Goal: Transaction & Acquisition: Purchase product/service

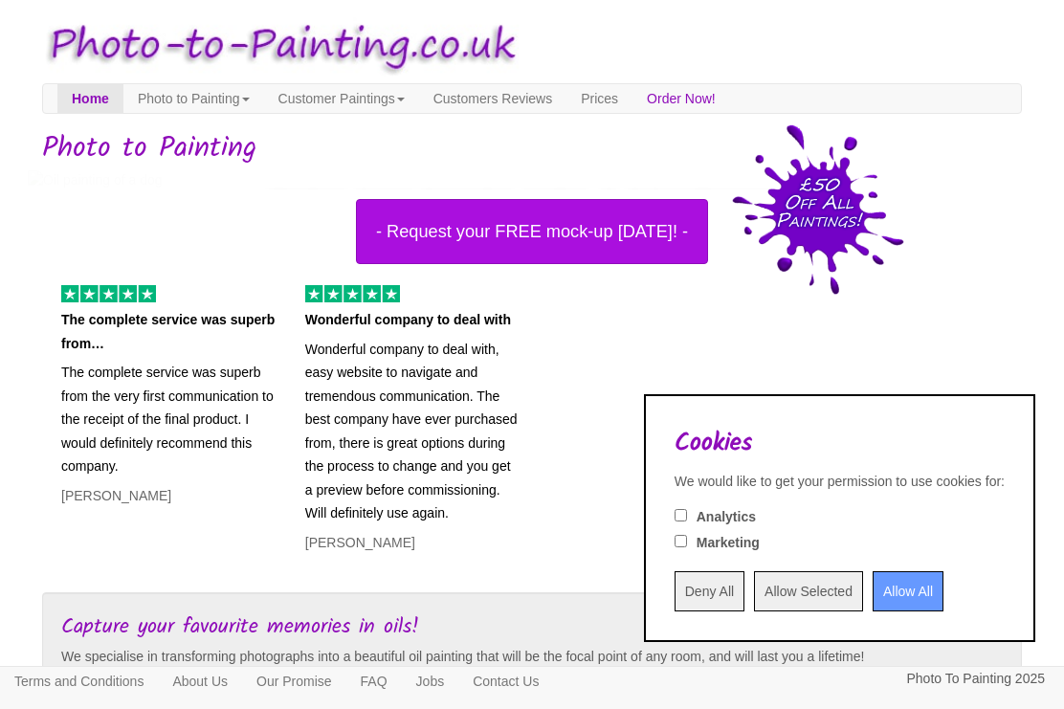
click at [676, 587] on input "Deny All" at bounding box center [710, 591] width 70 height 40
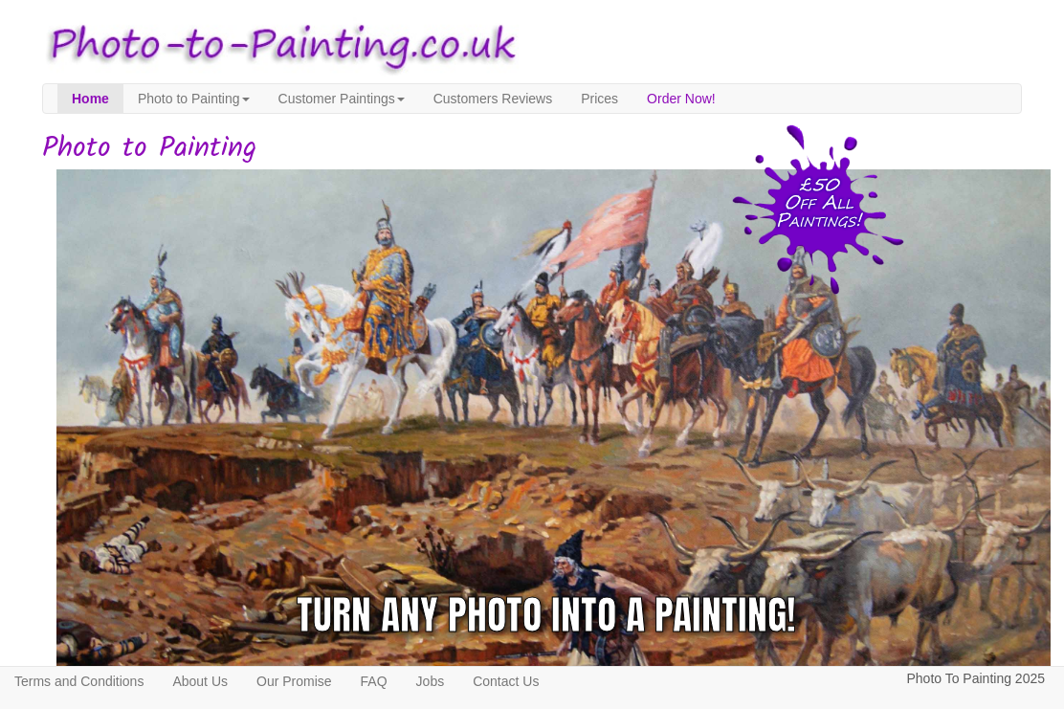
click at [358, 97] on link "Customer Paintings" at bounding box center [341, 98] width 155 height 29
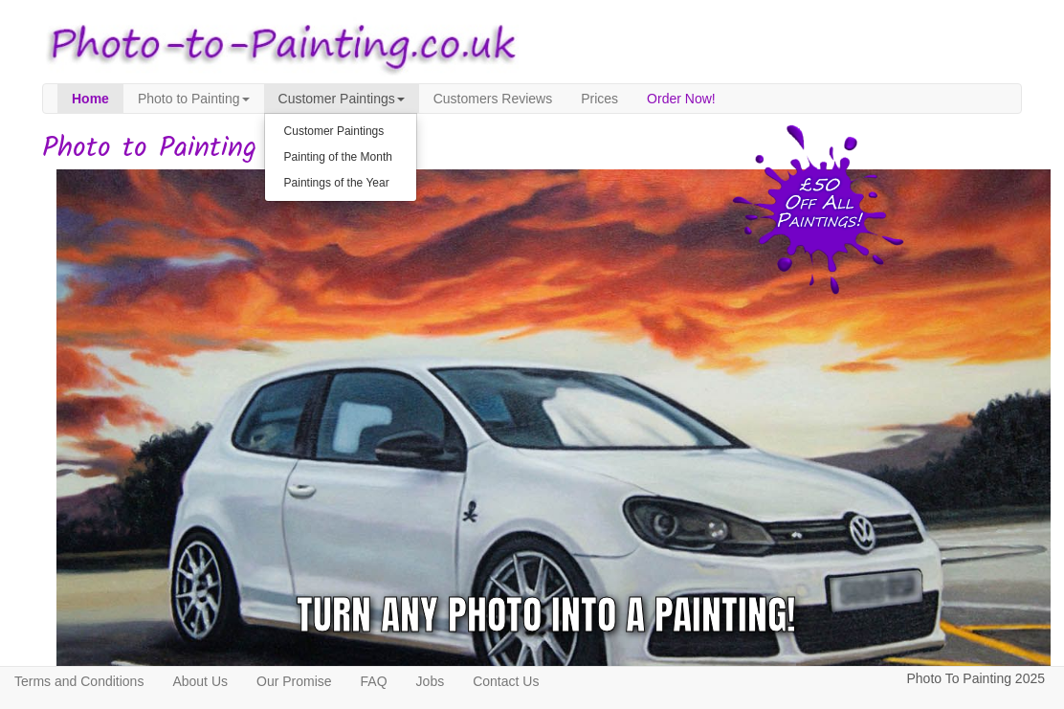
click at [198, 100] on link "Photo to Painting" at bounding box center [193, 98] width 141 height 29
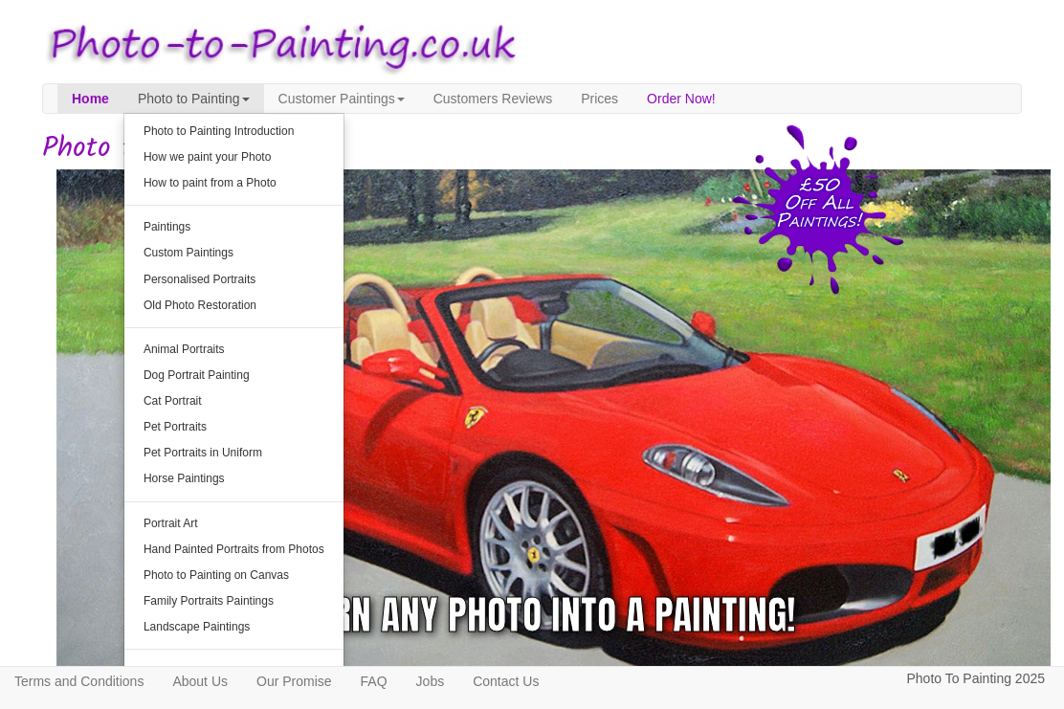
click at [26, 694] on link "Terms and Conditions" at bounding box center [79, 681] width 158 height 29
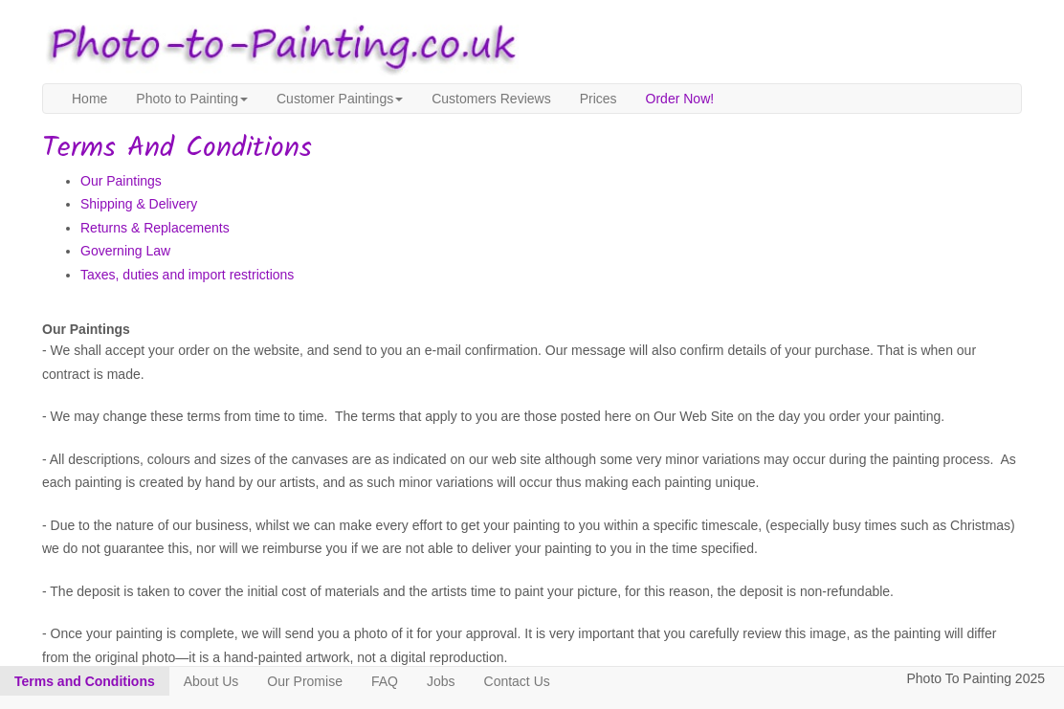
click at [172, 91] on link "Photo to Painting" at bounding box center [192, 98] width 141 height 29
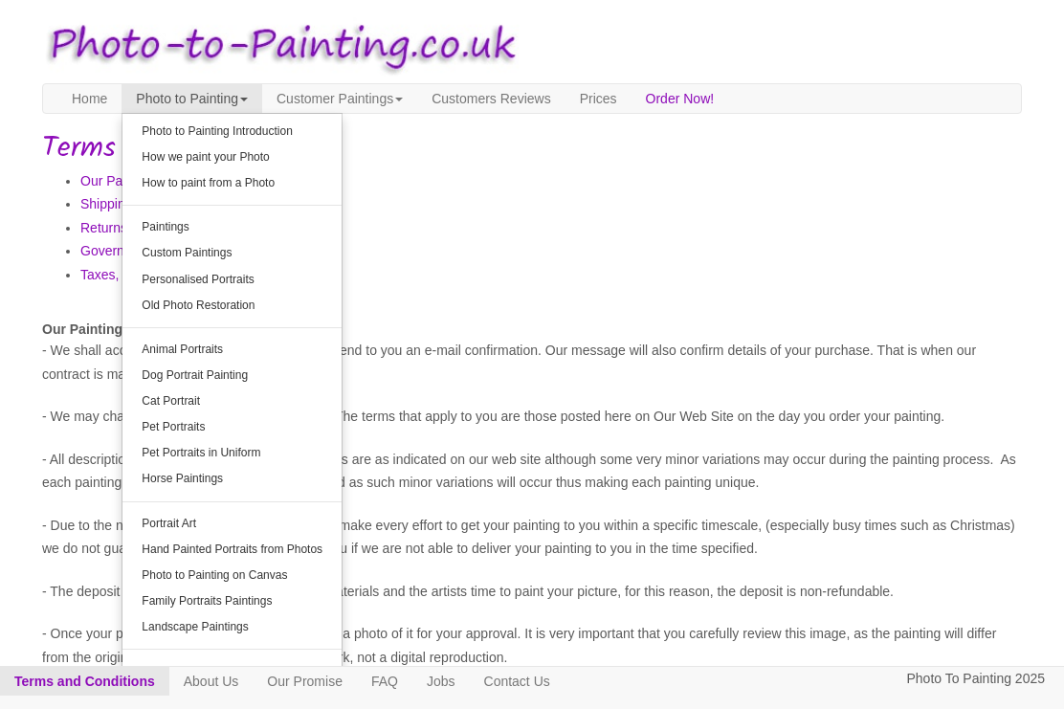
click at [167, 162] on link "How we paint your Photo" at bounding box center [231, 158] width 219 height 26
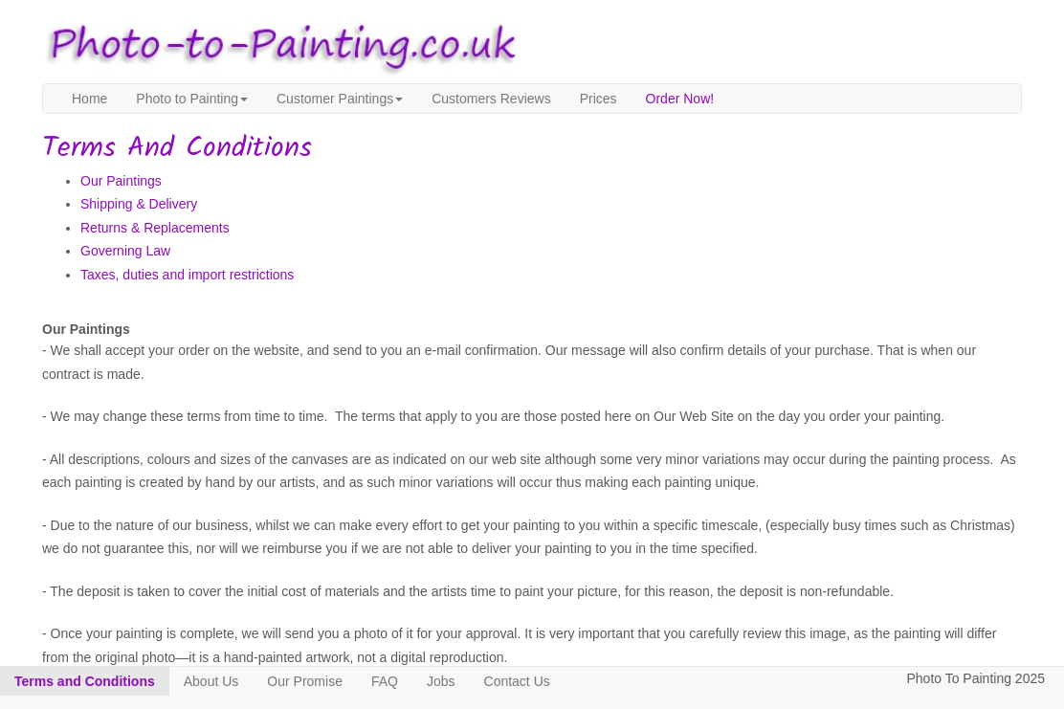
click at [632, 100] on link "Prices" at bounding box center [599, 98] width 66 height 29
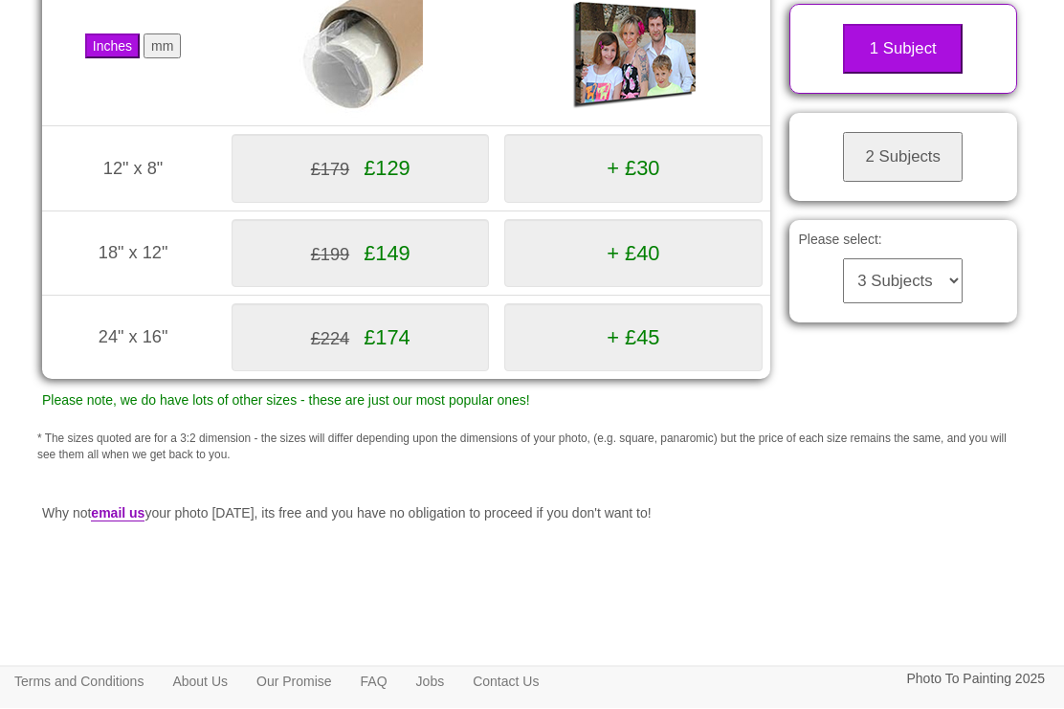
scroll to position [360, 0]
click at [922, 272] on select "3 Subjects 4 Subjects 5 Subjects 6 Subjects 7 Subjects 8 Subjects 9 Subjects 10…" at bounding box center [903, 280] width 120 height 45
click at [941, 180] on button "2 Subjects" at bounding box center [903, 157] width 120 height 50
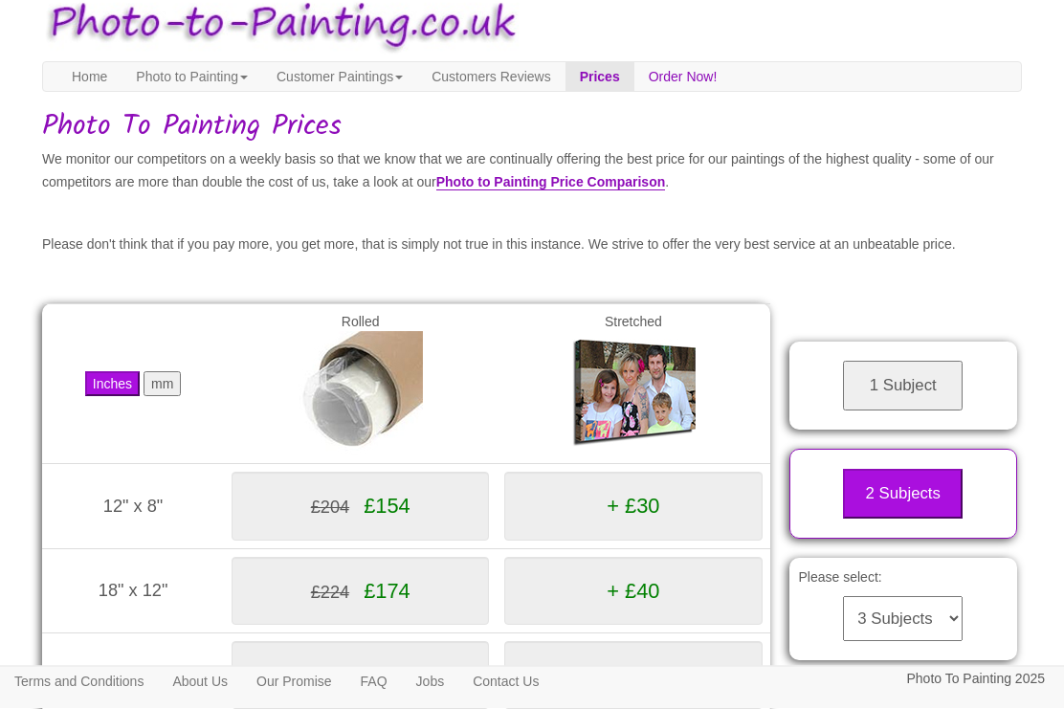
scroll to position [0, 0]
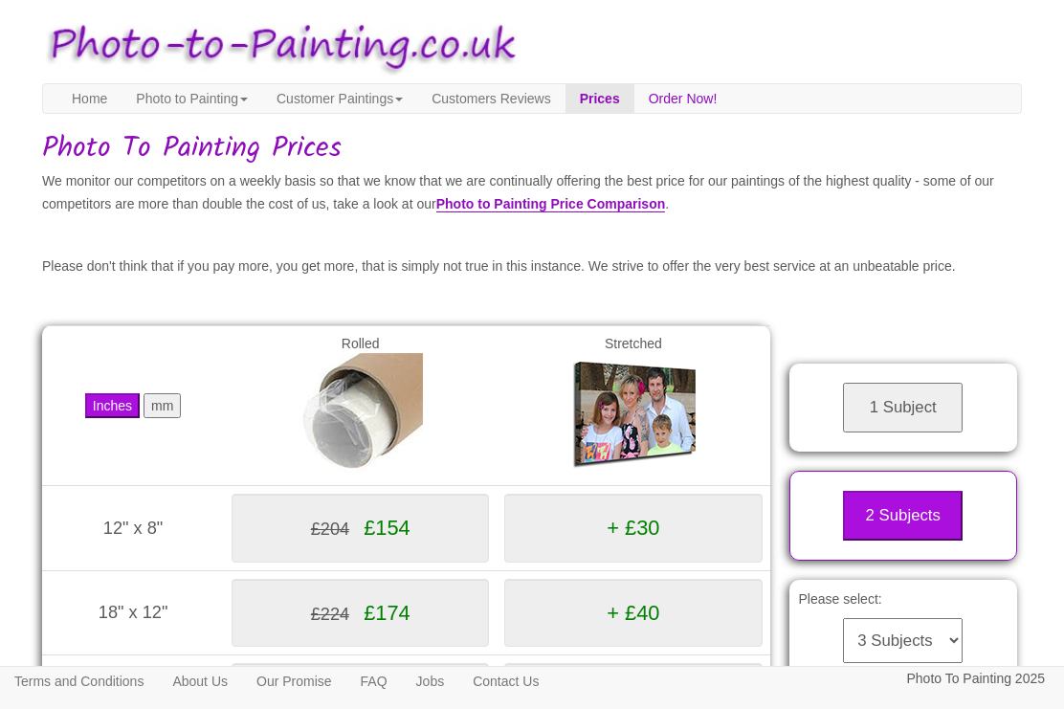
click at [201, 105] on link "Photo to Painting" at bounding box center [192, 98] width 141 height 29
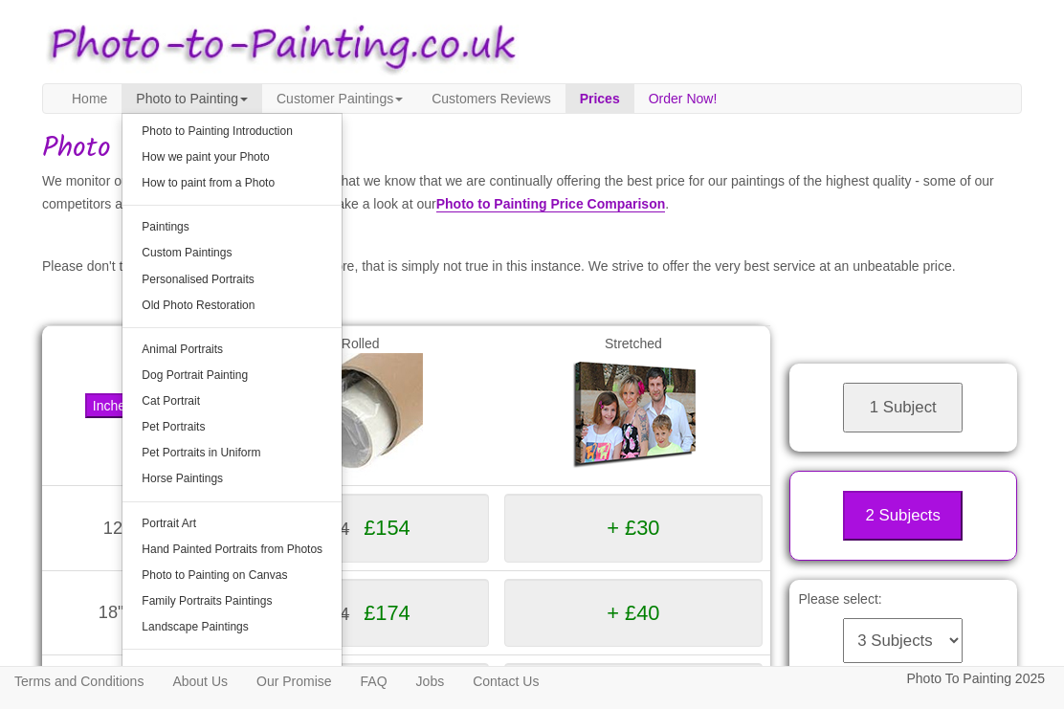
click at [201, 475] on link "Horse Paintings" at bounding box center [231, 479] width 219 height 26
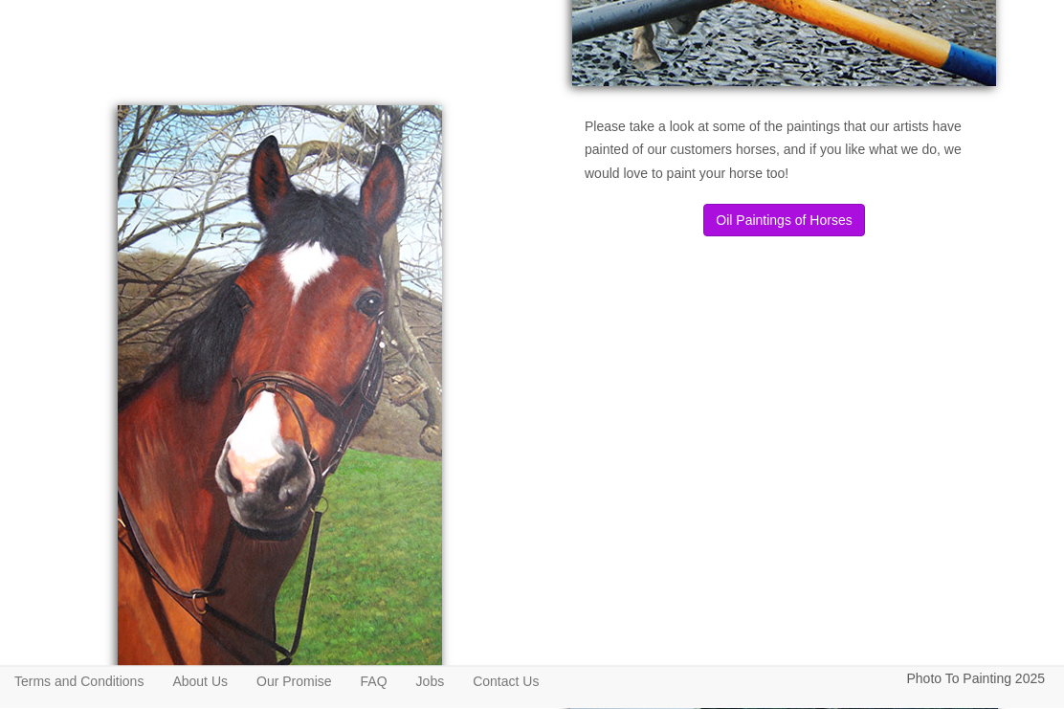
scroll to position [1473, 0]
click at [808, 220] on button "Oil Paintings of Horses" at bounding box center [783, 220] width 161 height 33
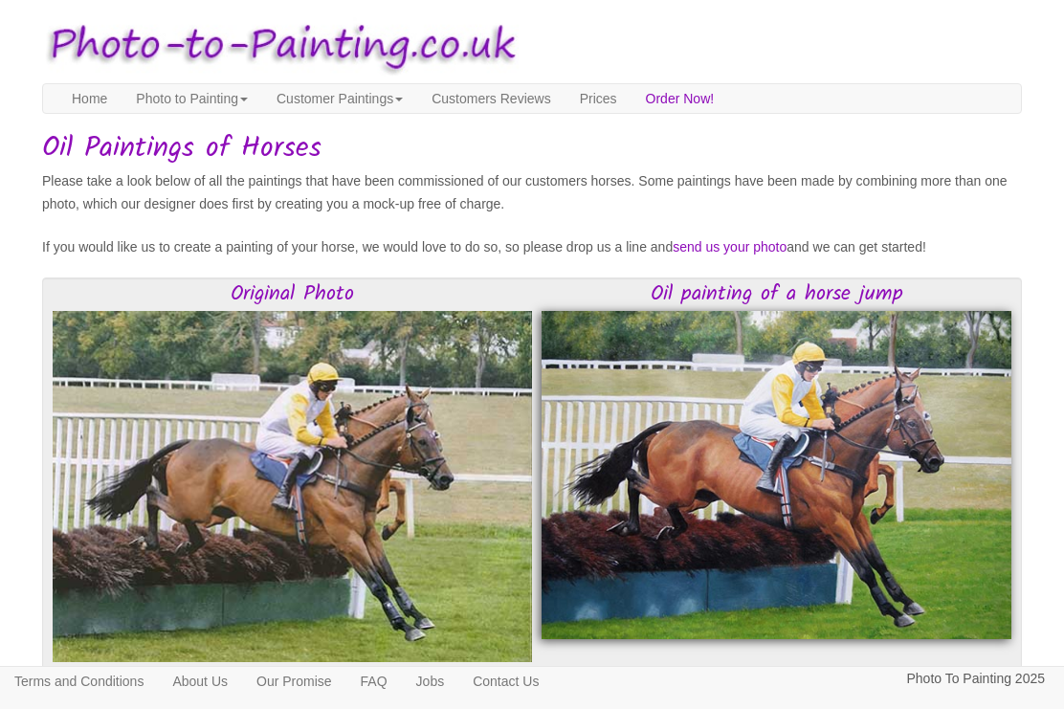
click at [97, 107] on link "Home" at bounding box center [89, 98] width 64 height 29
